Goal: Task Accomplishment & Management: Use online tool/utility

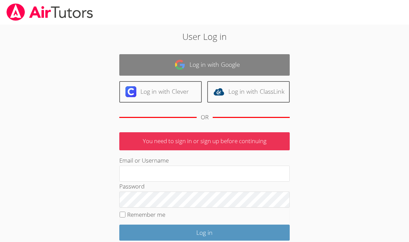
click at [219, 63] on link "Log in with Google" at bounding box center [204, 64] width 170 height 21
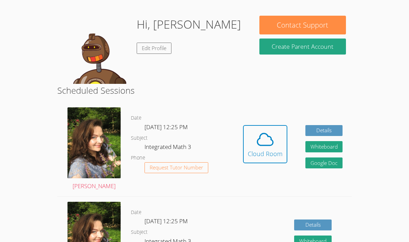
scroll to position [51, 0]
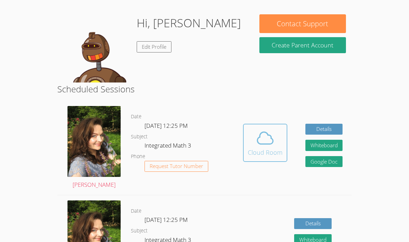
click at [271, 151] on div "Cloud Room" at bounding box center [265, 153] width 35 height 10
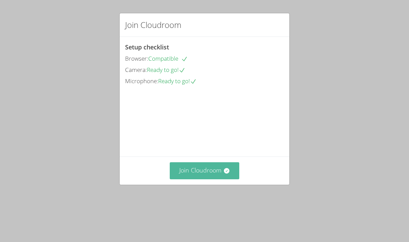
click at [194, 179] on button "Join Cloudroom" at bounding box center [205, 170] width 70 height 17
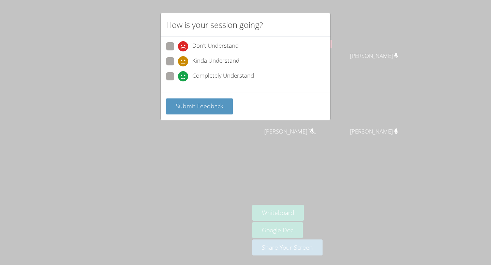
click at [178, 81] on span at bounding box center [178, 81] width 0 height 0
click at [178, 76] on input "Completely Understand" at bounding box center [181, 75] width 6 height 6
radio input "true"
click at [190, 109] on span "Submit Feedback" at bounding box center [200, 106] width 48 height 8
